Goal: Complete application form: Complete application form

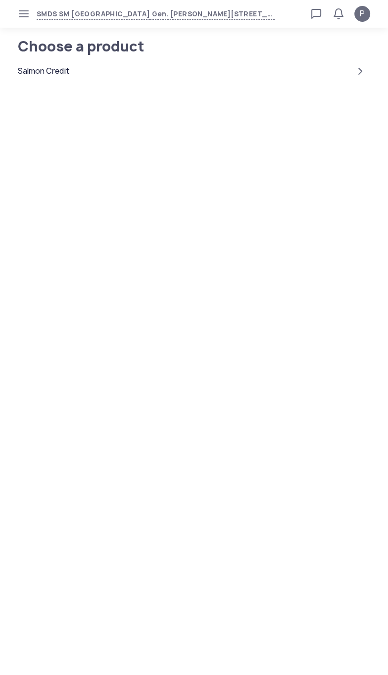
click at [39, 81] on div "Salmon Credit" at bounding box center [194, 71] width 352 height 24
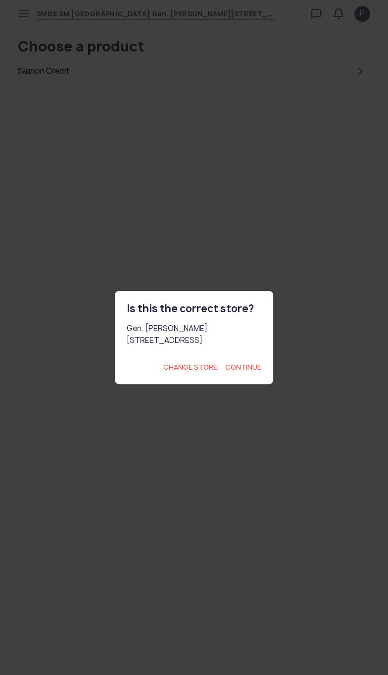
click at [248, 399] on section "Is this the correct store? Gen. Luna Ave., Ampid 1, San Mateo, Rizal Change sto…" at bounding box center [194, 337] width 388 height 675
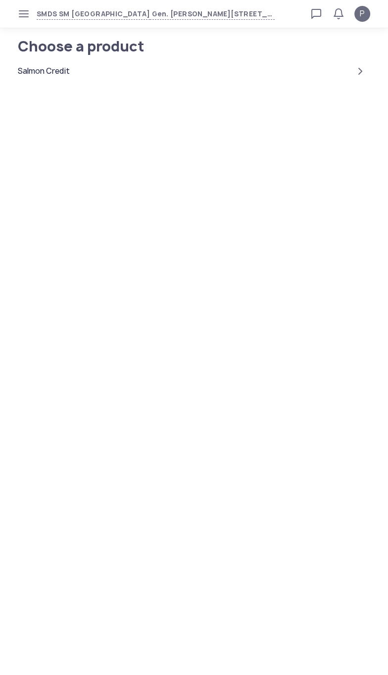
click at [54, 66] on div "Salmon Credit" at bounding box center [44, 71] width 52 height 12
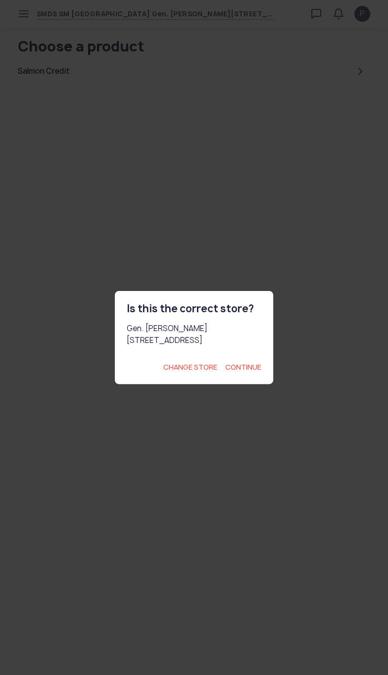
click at [251, 372] on span "Continue" at bounding box center [243, 367] width 36 height 10
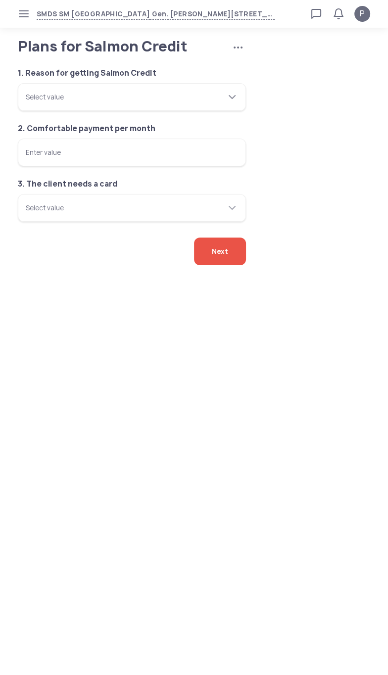
click at [45, 111] on div "Select value" at bounding box center [126, 97] width 200 height 28
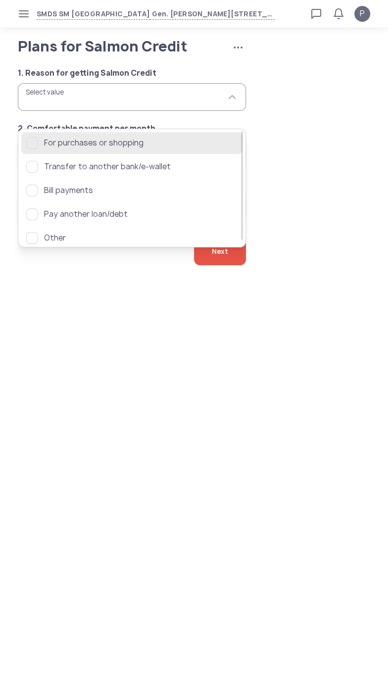
click at [46, 141] on span "For purchases or shopping" at bounding box center [140, 143] width 193 height 12
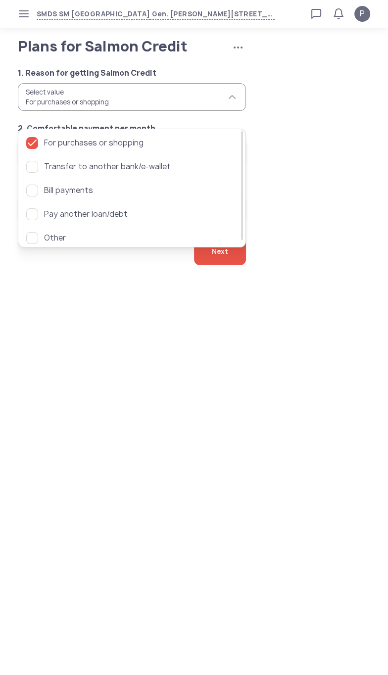
click at [65, 372] on body "SMDS SM San Mateo Gen. Luna Ave., Ampid 1, San Mateo, Rizal Loan calculator Loa…" at bounding box center [194, 337] width 388 height 675
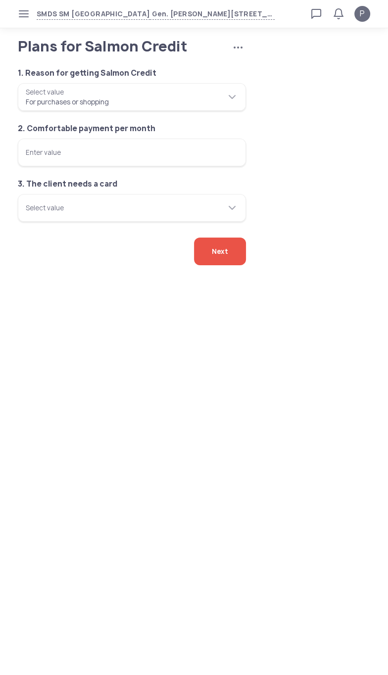
click at [38, 166] on input "Enter value" at bounding box center [132, 152] width 228 height 28
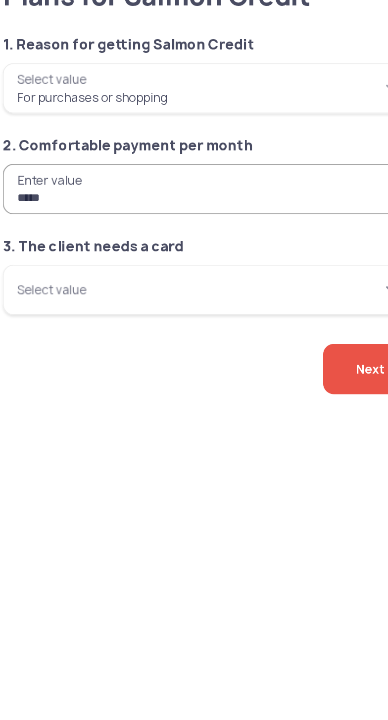
type input "*****"
click at [156, 222] on input "Select value" at bounding box center [132, 208] width 228 height 28
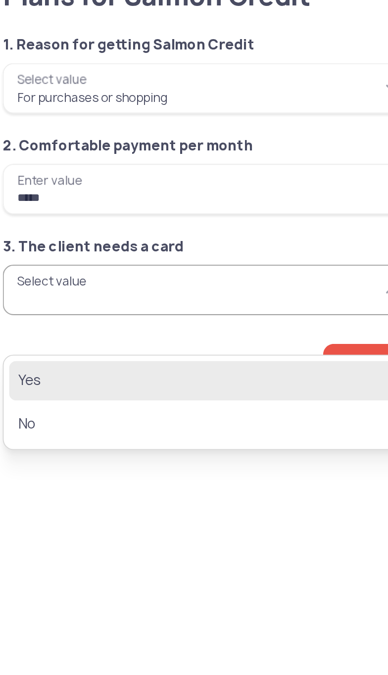
click at [36, 254] on span "Yes" at bounding box center [124, 258] width 197 height 12
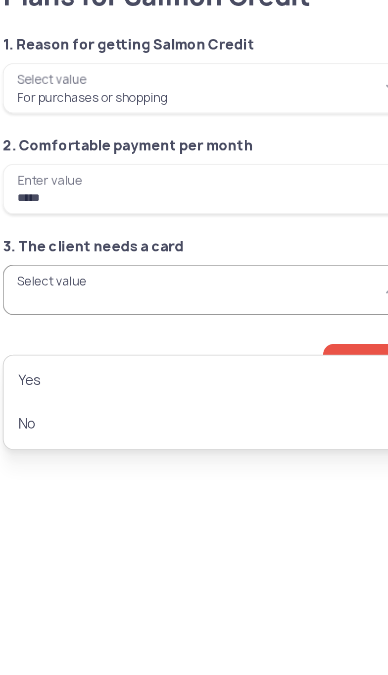
type input "***"
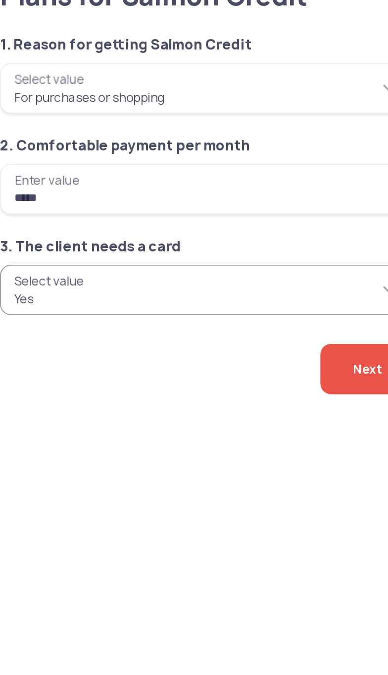
click at [213, 265] on span "Next" at bounding box center [220, 251] width 16 height 28
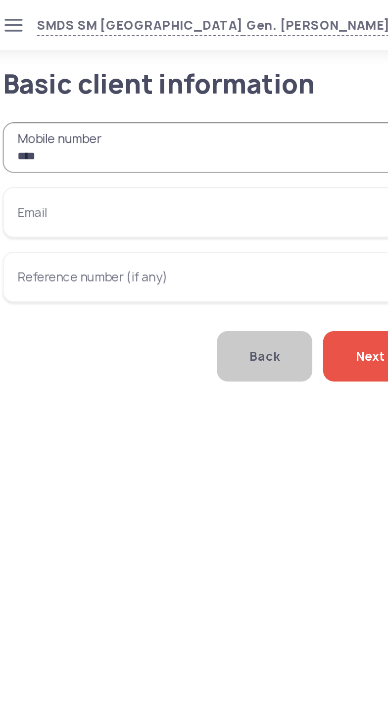
click at [172, 95] on input "***" at bounding box center [132, 81] width 228 height 28
type input "**********"
click at [178, 131] on input "Email" at bounding box center [132, 117] width 228 height 28
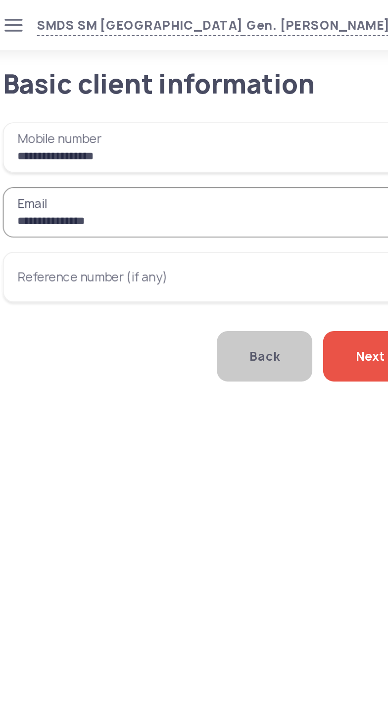
click at [171, 127] on input "**********" at bounding box center [132, 117] width 228 height 28
type input "**********"
click at [212, 210] on span "Next" at bounding box center [220, 196] width 16 height 28
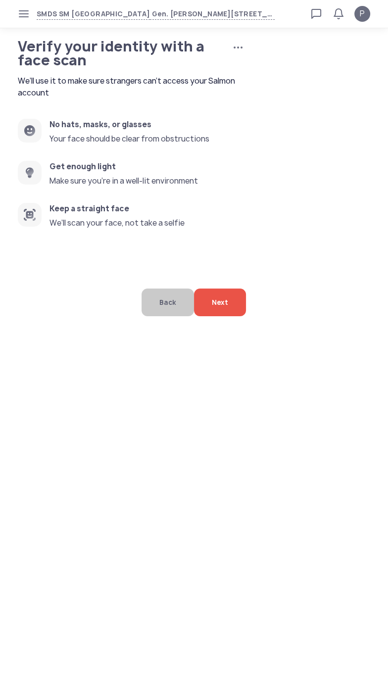
click at [233, 316] on div "Next" at bounding box center [220, 302] width 52 height 28
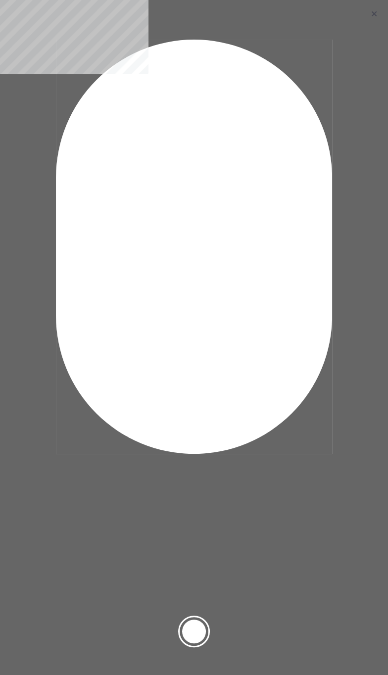
click at [204, 631] on div at bounding box center [194, 631] width 24 height 24
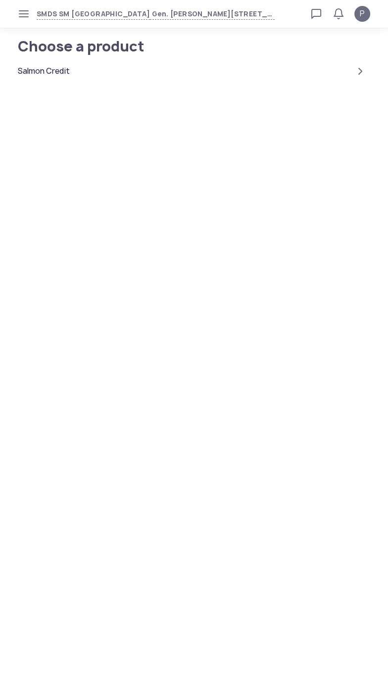
click at [20, 17] on icon "button" at bounding box center [24, 14] width 8 height 8
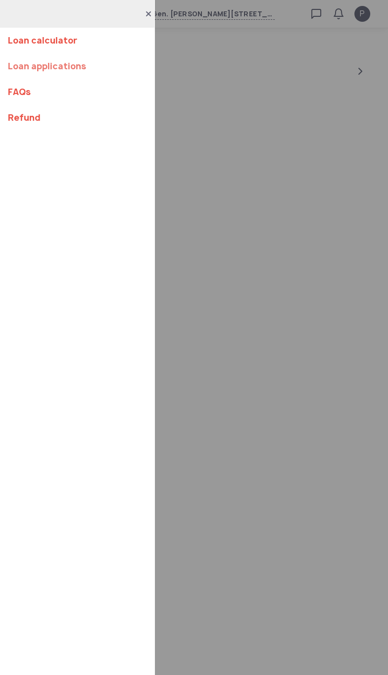
click at [50, 63] on link "Loan applications" at bounding box center [77, 66] width 138 height 26
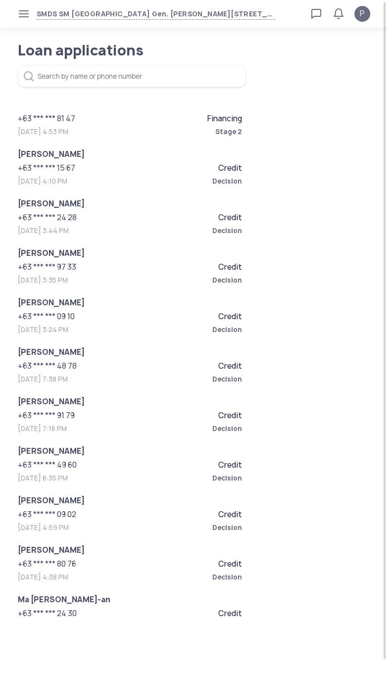
click at [207, 119] on span "Financing" at bounding box center [224, 119] width 35 height 10
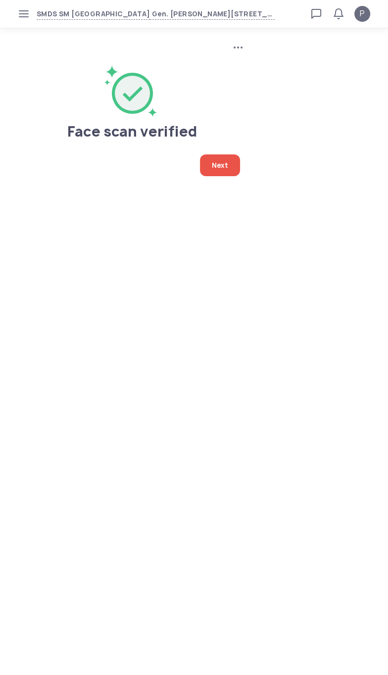
click at [235, 172] on div "Next" at bounding box center [220, 165] width 40 height 22
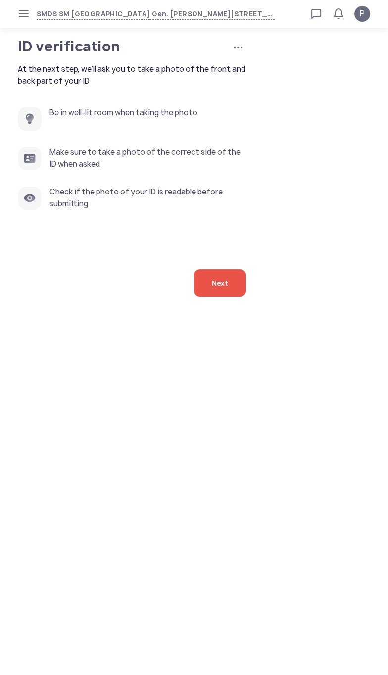
click at [225, 297] on span "Next" at bounding box center [220, 283] width 16 height 28
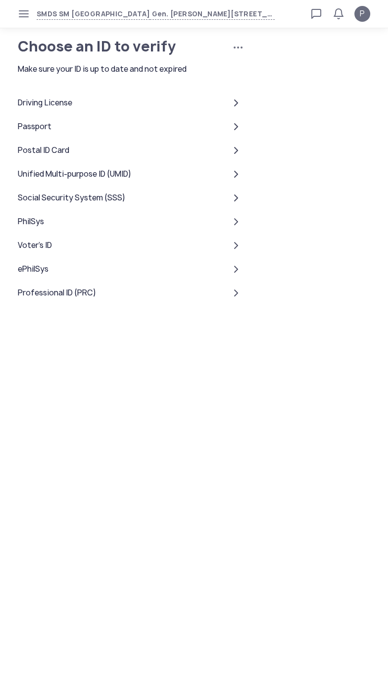
click at [36, 180] on div "Unified Multi-purpose ID (UMID)" at bounding box center [74, 174] width 113 height 12
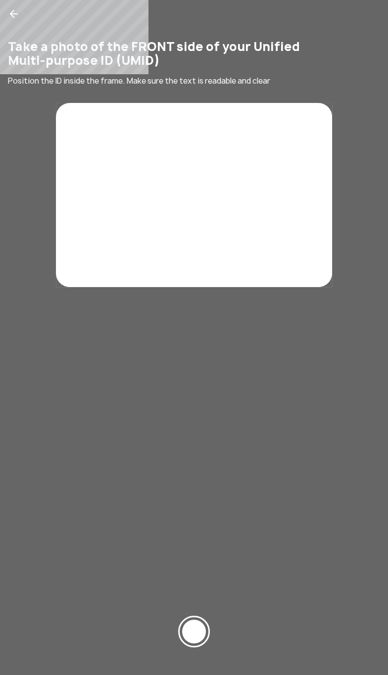
click at [205, 631] on div at bounding box center [194, 631] width 24 height 24
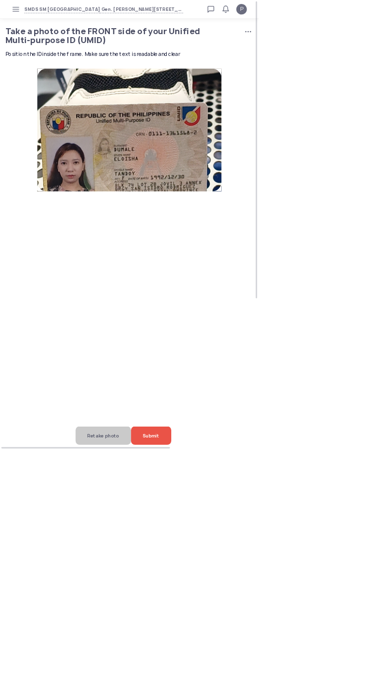
click at [239, 667] on span "Submit" at bounding box center [226, 653] width 25 height 28
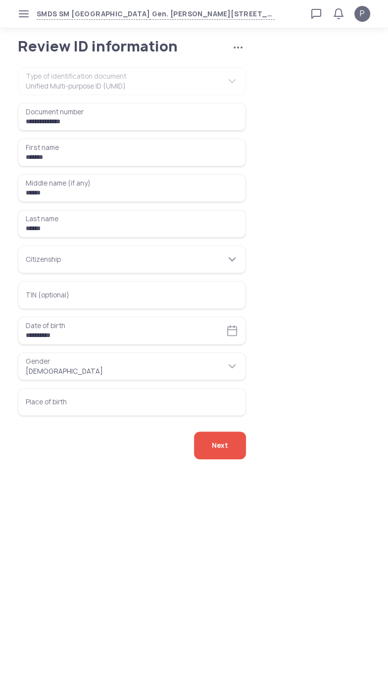
click at [32, 271] on input "Citizenship" at bounding box center [132, 259] width 228 height 28
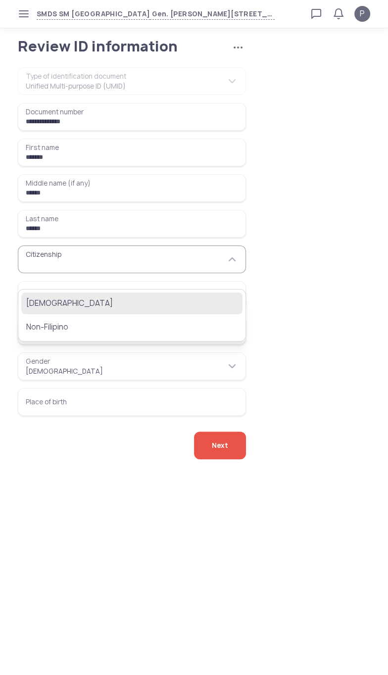
click at [30, 297] on span "[DEMOGRAPHIC_DATA]" at bounding box center [124, 303] width 197 height 12
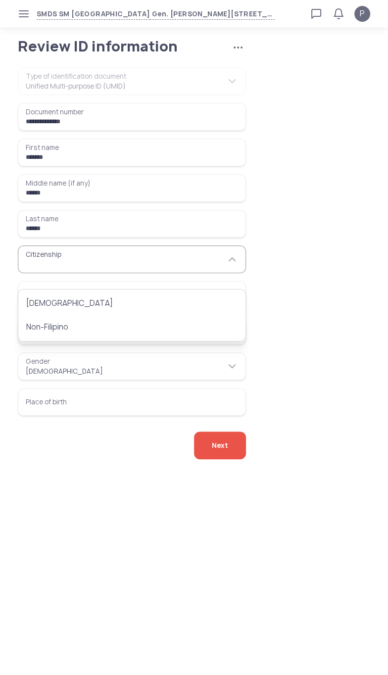
type input "********"
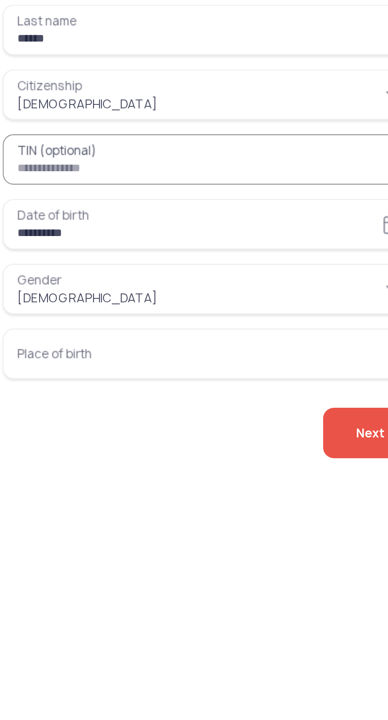
click at [163, 405] on input "Place of birth" at bounding box center [132, 402] width 228 height 28
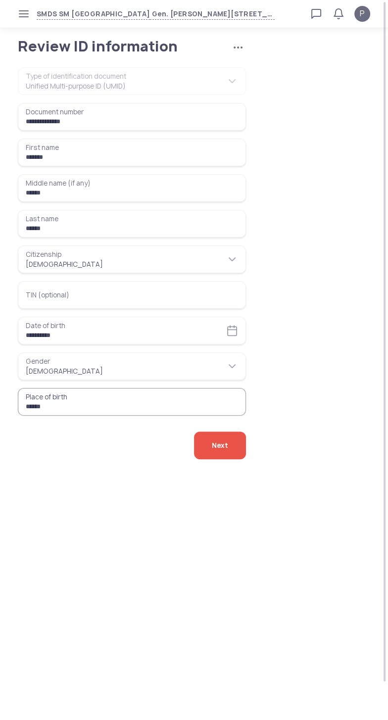
type input "******"
click at [231, 459] on div "Next" at bounding box center [220, 445] width 52 height 28
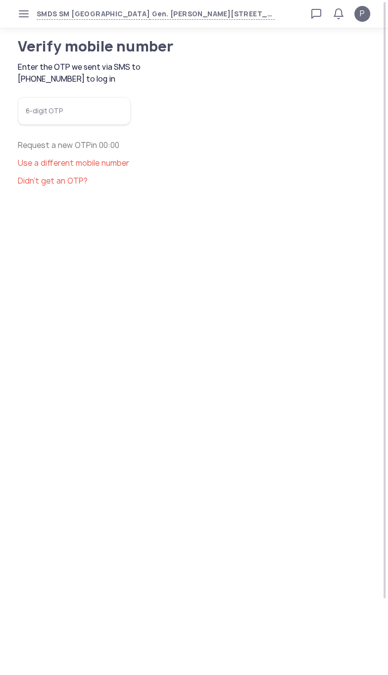
click at [116, 125] on input "6-digit OTP" at bounding box center [74, 111] width 113 height 28
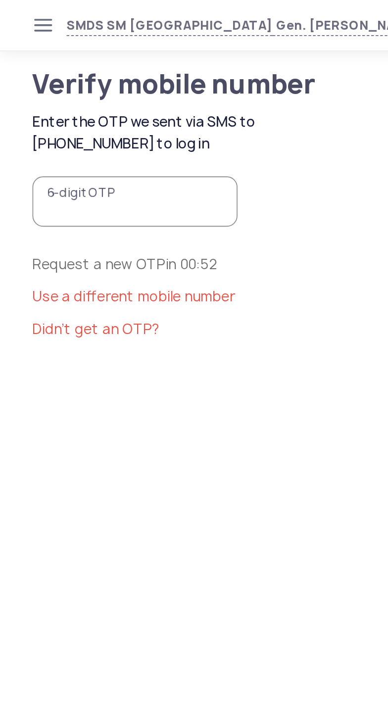
click at [48, 125] on input "6-digit OTP" at bounding box center [74, 111] width 113 height 28
type input "******"
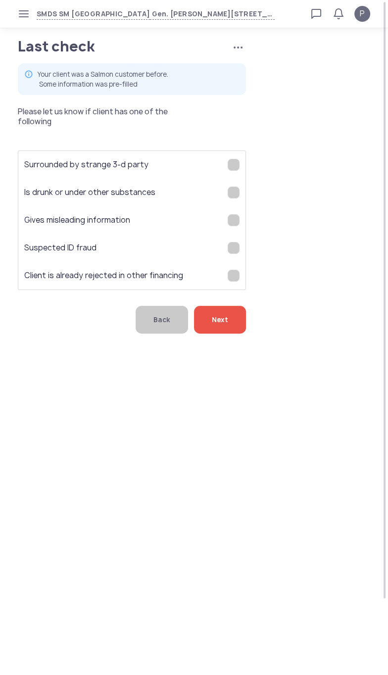
click at [233, 333] on div "Next" at bounding box center [220, 320] width 52 height 28
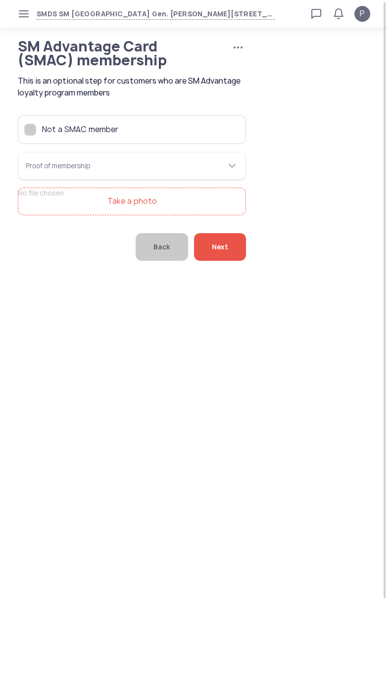
click at [35, 135] on label "Not a SMAC member" at bounding box center [71, 130] width 94 height 12
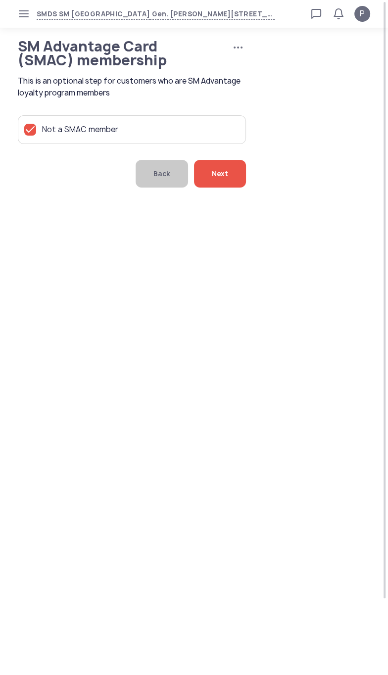
click at [224, 187] on span "Next" at bounding box center [220, 174] width 16 height 28
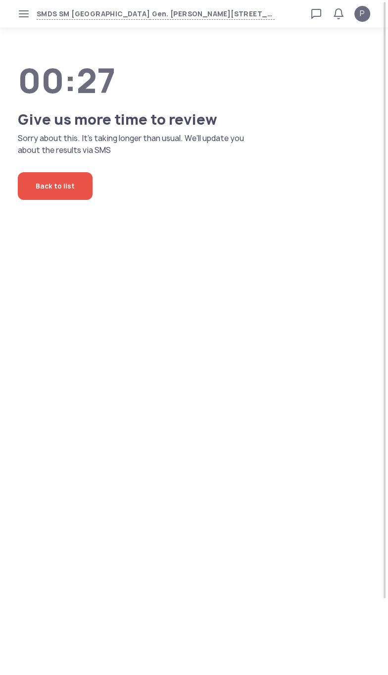
click at [125, 504] on body "SMDS SM [STREET_ADDRESS][PERSON_NAME] Loan calculator Loan applications FAQs Re…" at bounding box center [194, 337] width 388 height 675
click at [100, 468] on body "SMDS SM [STREET_ADDRESS][PERSON_NAME] Loan calculator Loan applications FAQs Re…" at bounding box center [194, 337] width 388 height 675
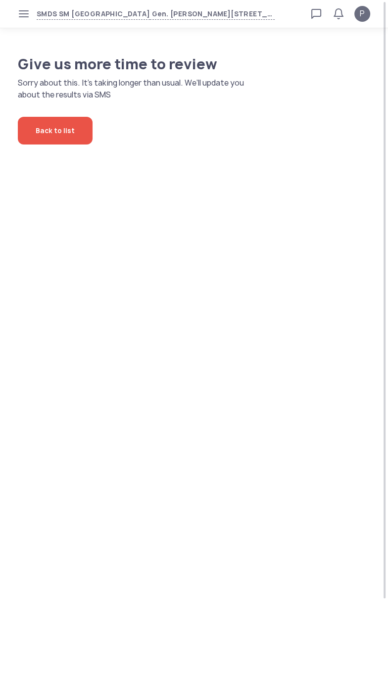
click at [75, 463] on body "SMDS SM [STREET_ADDRESS][PERSON_NAME] Loan calculator Loan applications FAQs Re…" at bounding box center [194, 337] width 388 height 675
click at [101, 515] on body "SMDS SM [STREET_ADDRESS][PERSON_NAME] Loan calculator Loan applications FAQs Re…" at bounding box center [194, 337] width 388 height 675
click at [72, 537] on body "SMDS SM [STREET_ADDRESS][PERSON_NAME] Loan calculator Loan applications FAQs Re…" at bounding box center [194, 337] width 388 height 675
